Goal: Transaction & Acquisition: Book appointment/travel/reservation

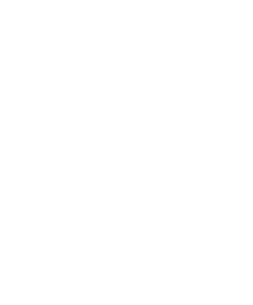
scroll to position [1039, 0]
click at [65, 114] on div "Urlaub mit Teenies Hotels für Größere" at bounding box center [67, 125] width 111 height 83
click at [237, 88] on icon at bounding box center [240, 93] width 13 height 11
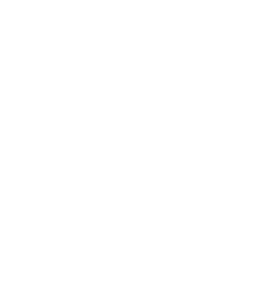
click at [44, 145] on div "Familienhotel finden" at bounding box center [38, 158] width 53 height 27
click at [60, 166] on span "Familie Gamper" at bounding box center [39, 169] width 41 height 7
click at [58, 153] on span "[DOMAIN_NAME]" at bounding box center [40, 155] width 36 height 5
